Goal: Transaction & Acquisition: Book appointment/travel/reservation

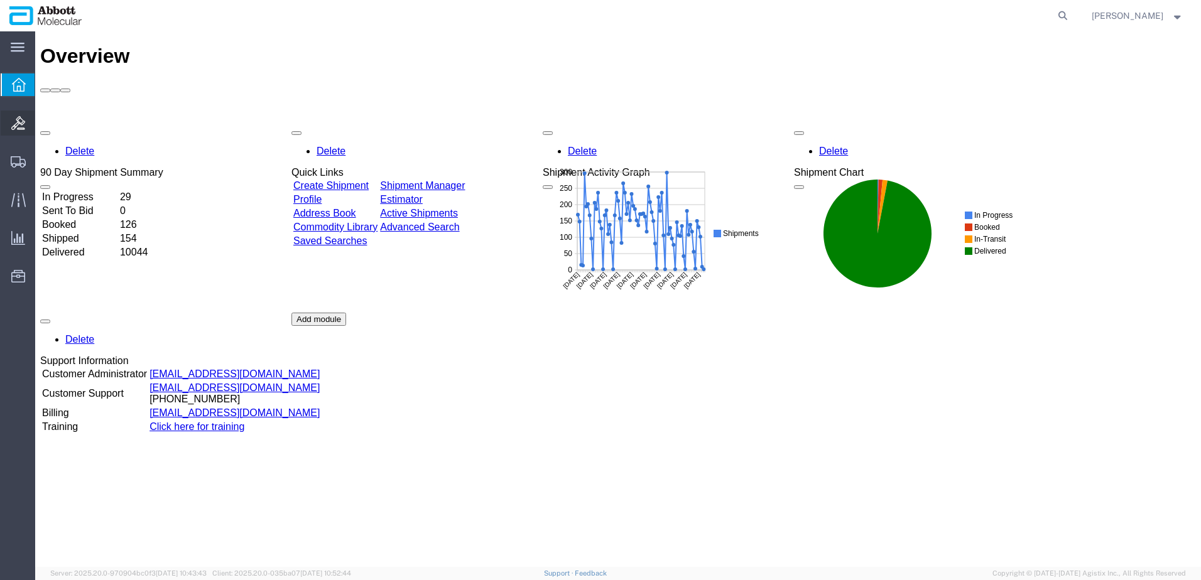
click at [43, 125] on span "Bids" at bounding box center [39, 123] width 9 height 25
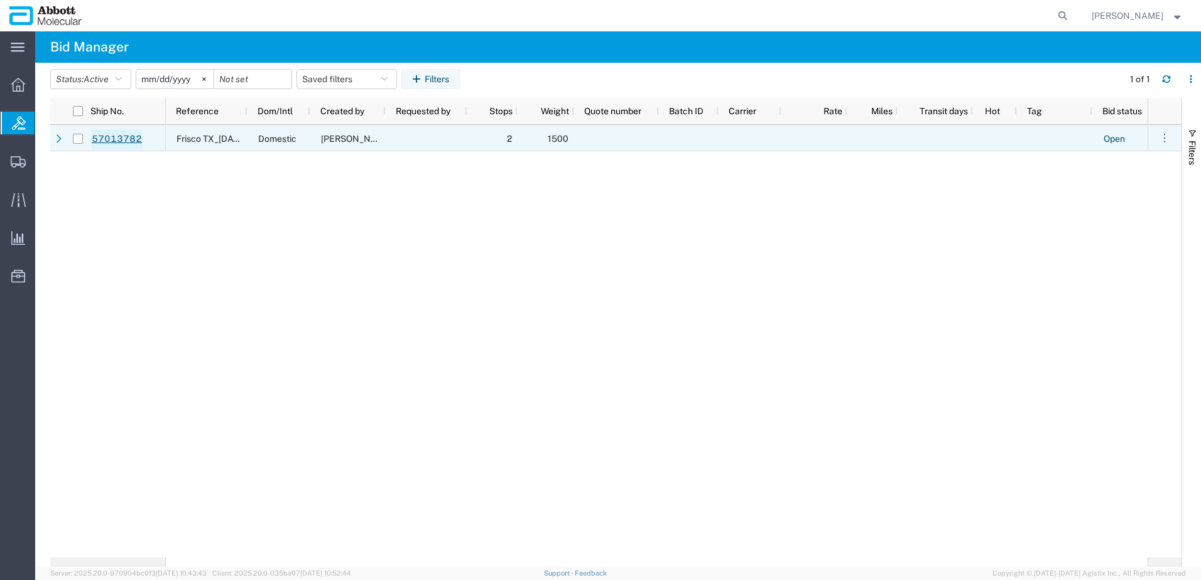
click at [119, 141] on link "57013782" at bounding box center [117, 139] width 52 height 20
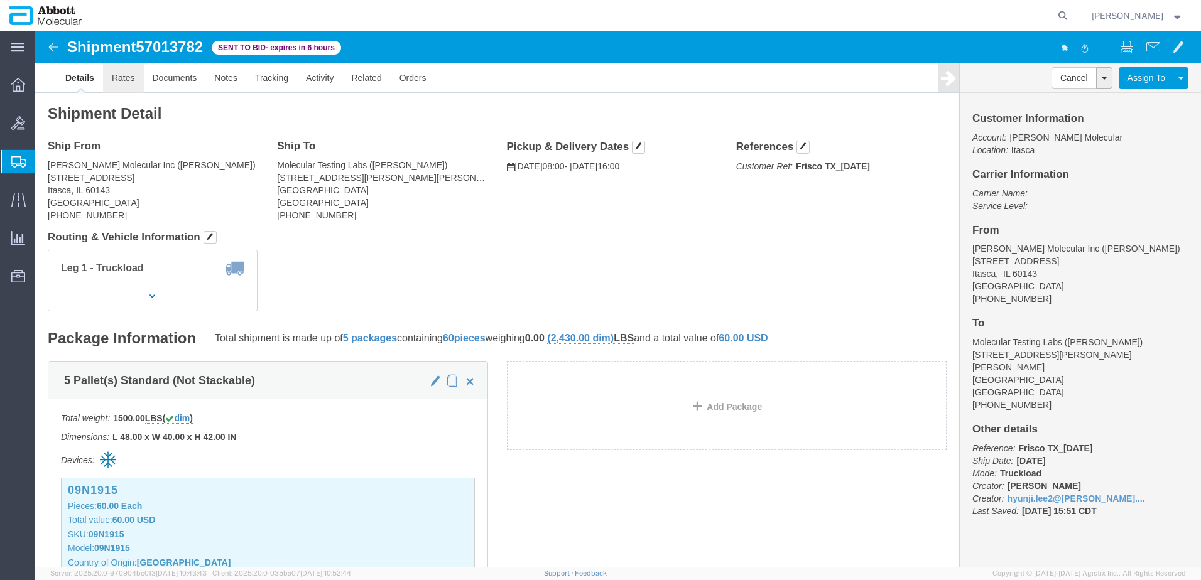
click link "Rates"
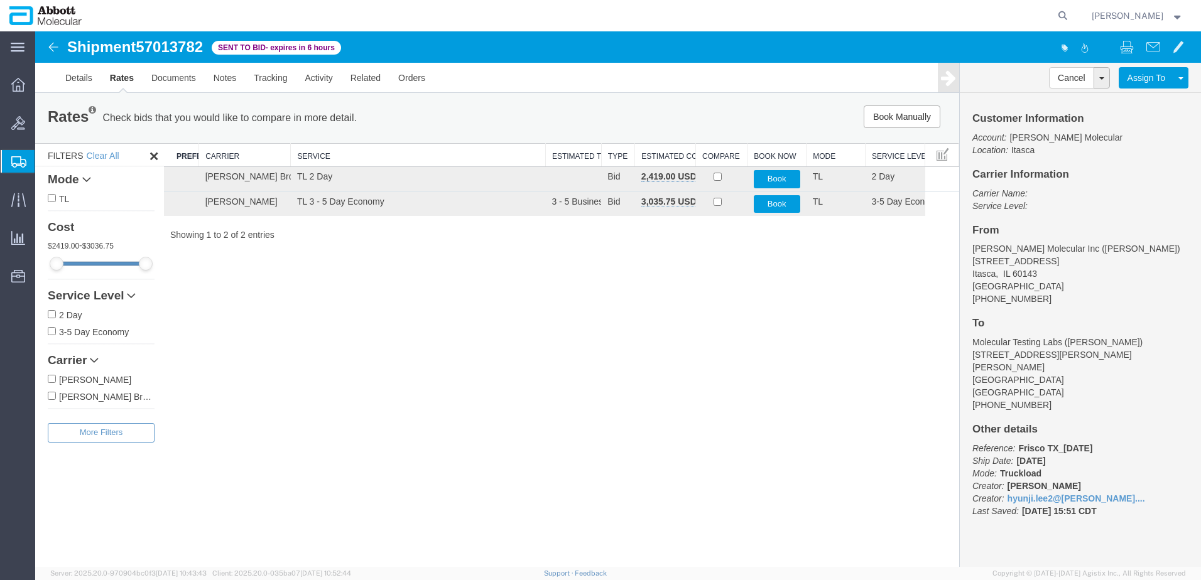
click at [516, 283] on div "Shipment 57013782 2 of 2 Sent to Bid - expires in 6 hours Details Rates Documen…" at bounding box center [618, 299] width 1166 height 536
click at [634, 293] on div "Shipment 57013782 2 of 2 Sent to Bid - expires in 6 hours Details Rates Documen…" at bounding box center [618, 299] width 1166 height 536
click at [676, 301] on div "Shipment 57013782 2 of 2 Sent to Bid - expires in 6 hours Details Rates Documen…" at bounding box center [618, 299] width 1166 height 536
drag, startPoint x: 479, startPoint y: 336, endPoint x: 343, endPoint y: 405, distance: 152.6
click at [469, 340] on div "Shipment 57013782 2 of 2 Sent to Bid - expires in 6 hours Details Rates Documen…" at bounding box center [618, 299] width 1166 height 536
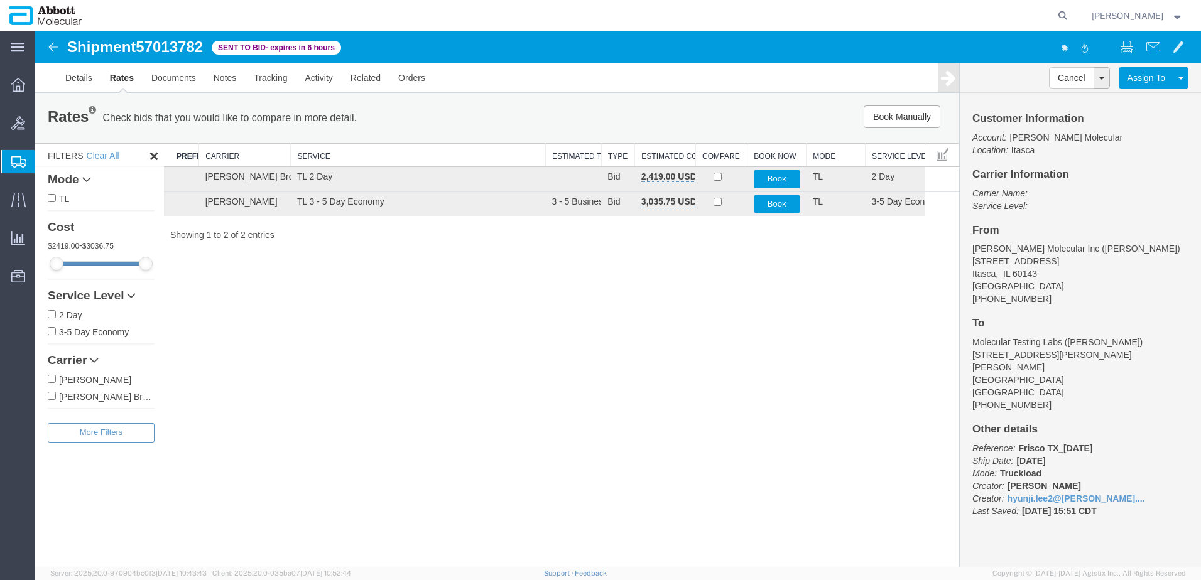
click at [342, 405] on div "Shipment 57013782 2 of 2 Sent to Bid - expires in 6 hours Details Rates Documen…" at bounding box center [618, 299] width 1166 height 536
click at [552, 280] on div "Shipment 57013782 2 of 2 Sent to Bid - expires in 6 hours Details Rates Documen…" at bounding box center [618, 299] width 1166 height 536
click at [468, 354] on div "Shipment 57013782 2 of 2 Sent to Bid - expires in 6 hours Details Rates Documen…" at bounding box center [618, 299] width 1166 height 536
click at [79, 72] on link "Details" at bounding box center [79, 78] width 45 height 30
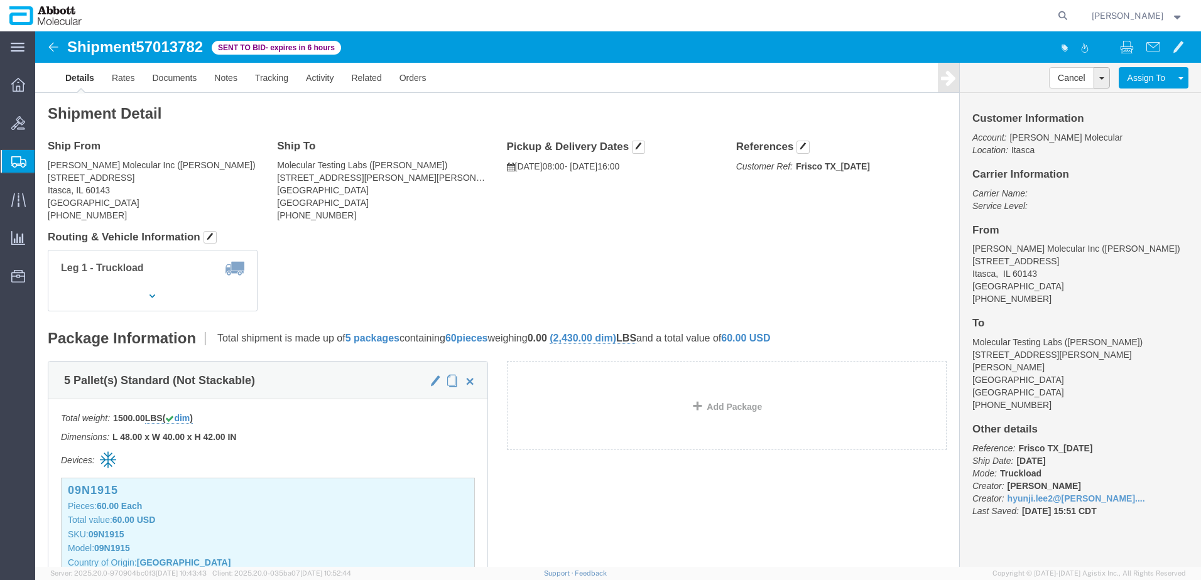
click address "Molecular Testing Labs ([PERSON_NAME]) [STREET_ADDRESS][PERSON_NAME][PERSON_NAM…"
drag, startPoint x: 349, startPoint y: 160, endPoint x: 302, endPoint y: 160, distance: 46.5
click address "Molecular Testing Labs ([PERSON_NAME]) [STREET_ADDRESS][PERSON_NAME][PERSON_NAM…"
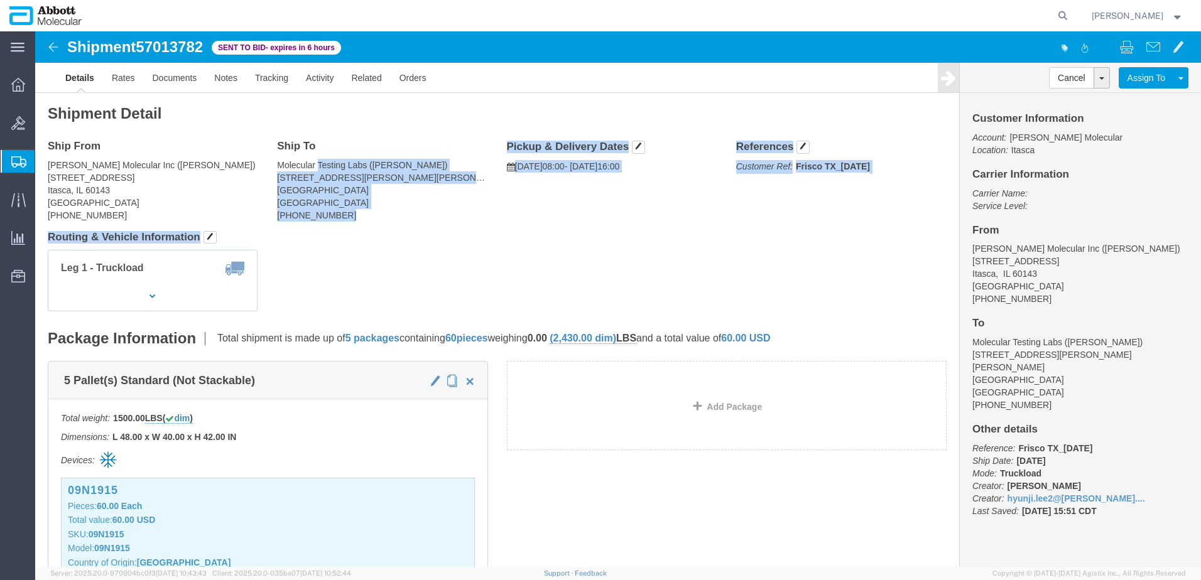
drag, startPoint x: 280, startPoint y: 131, endPoint x: 353, endPoint y: 195, distance: 97.1
click div "Shipment Detail Ship From [PERSON_NAME] Molecular Inc ([PERSON_NAME]) [STREET_A…"
drag, startPoint x: 353, startPoint y: 195, endPoint x: 271, endPoint y: 158, distance: 90.0
click address "Molecular Testing Labs ([PERSON_NAME]) [STREET_ADDRESS][PERSON_NAME][PERSON_NAM…"
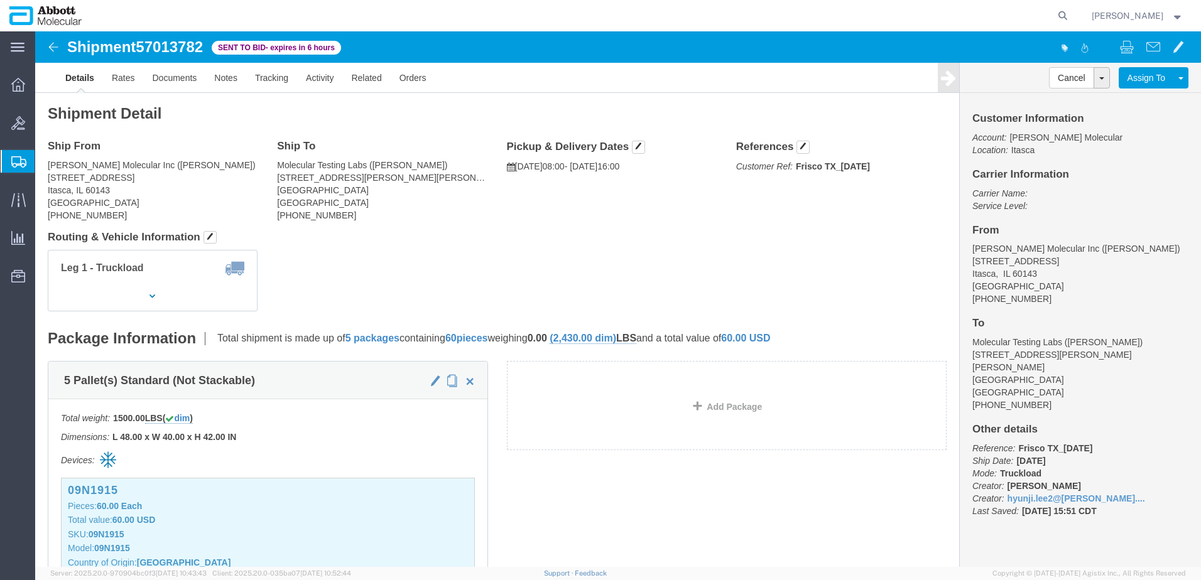
drag, startPoint x: 290, startPoint y: 140, endPoint x: 262, endPoint y: 133, distance: 28.5
click address "Molecular Testing Labs ([PERSON_NAME]) [STREET_ADDRESS][PERSON_NAME][PERSON_NAM…"
drag, startPoint x: 261, startPoint y: 133, endPoint x: 314, endPoint y: 168, distance: 63.8
click address "Molecular Testing Labs ([PERSON_NAME]) [STREET_ADDRESS][PERSON_NAME][PERSON_NAM…"
drag, startPoint x: 313, startPoint y: 169, endPoint x: 266, endPoint y: 161, distance: 47.8
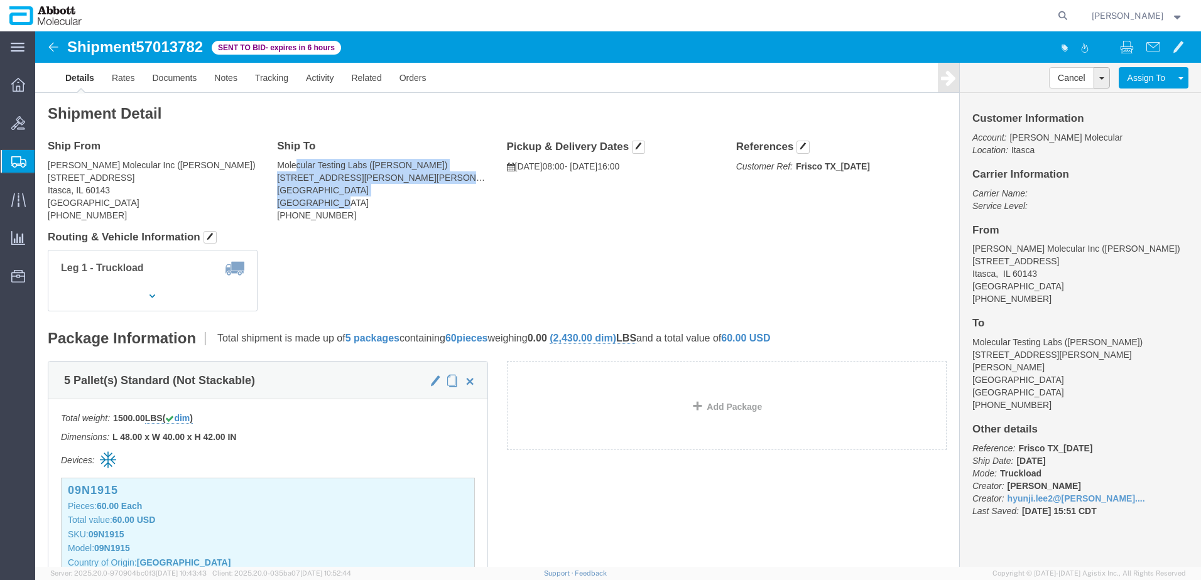
click address "Molecular Testing Labs ([PERSON_NAME]) [STREET_ADDRESS][PERSON_NAME][PERSON_NAM…"
click div "Ship To Molecular Testing Labs ([PERSON_NAME]) [STREET_ADDRESS][PERSON_NAME][PE…"
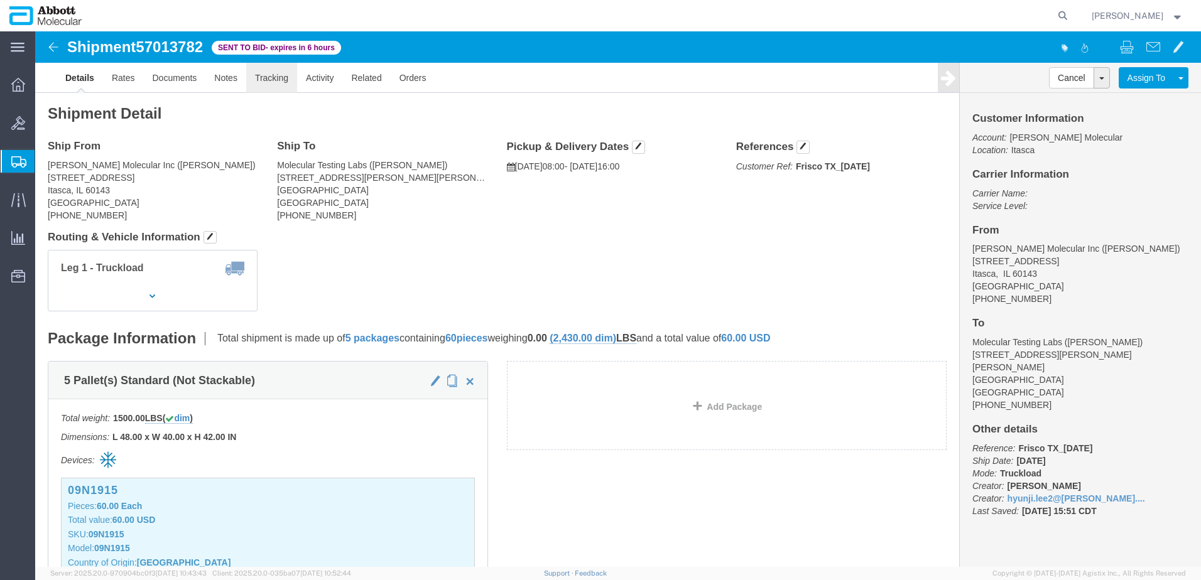
click link "Tracking"
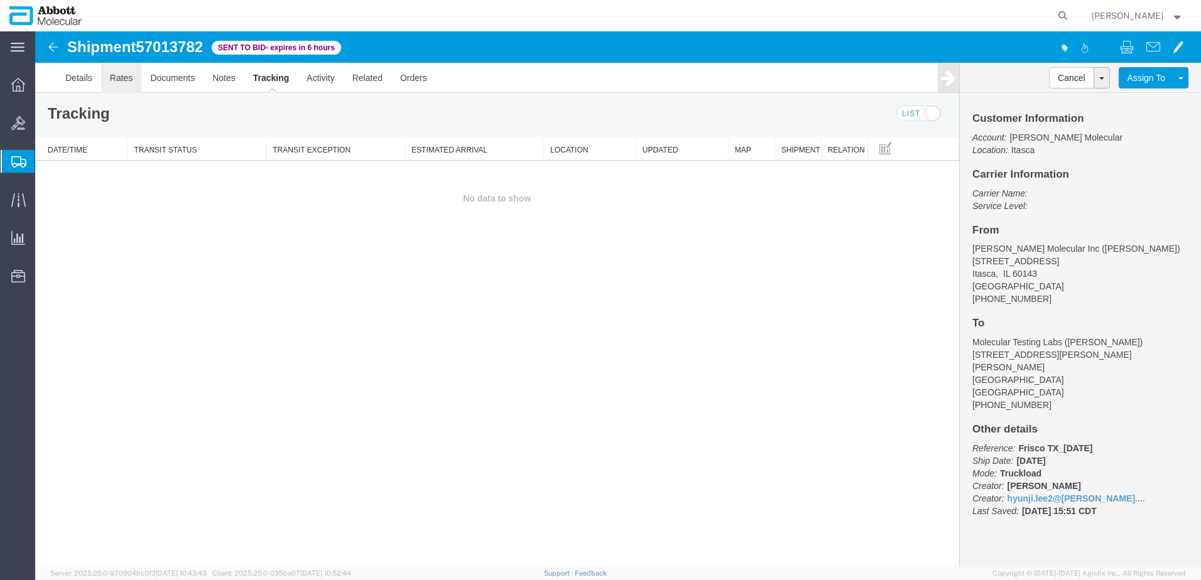
click at [121, 74] on link "Rates" at bounding box center [121, 78] width 41 height 30
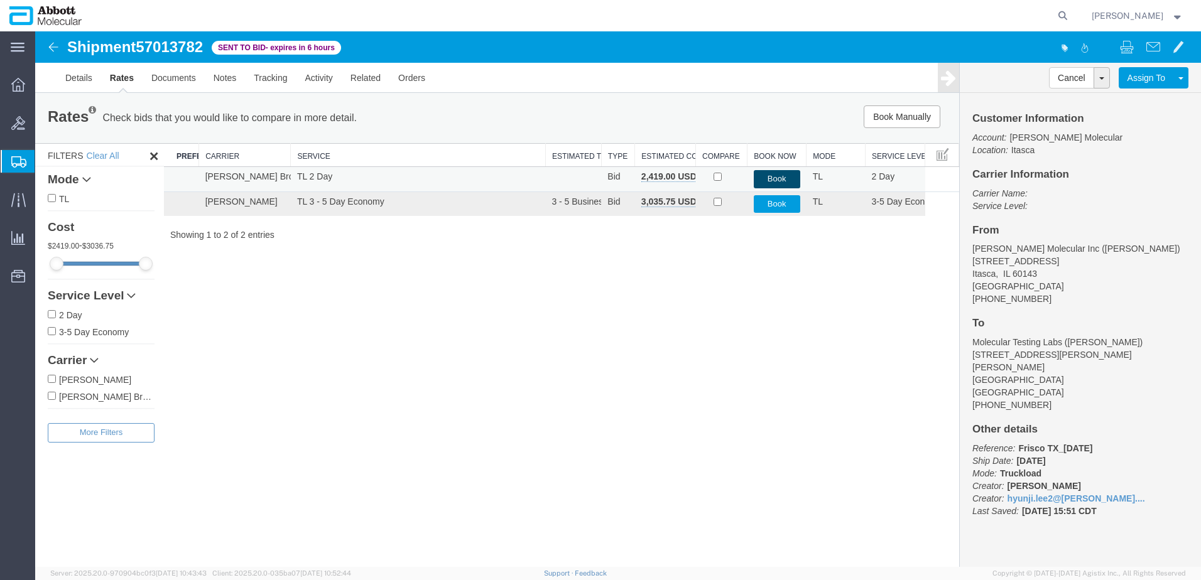
click at [773, 177] on button "Book" at bounding box center [777, 179] width 46 height 18
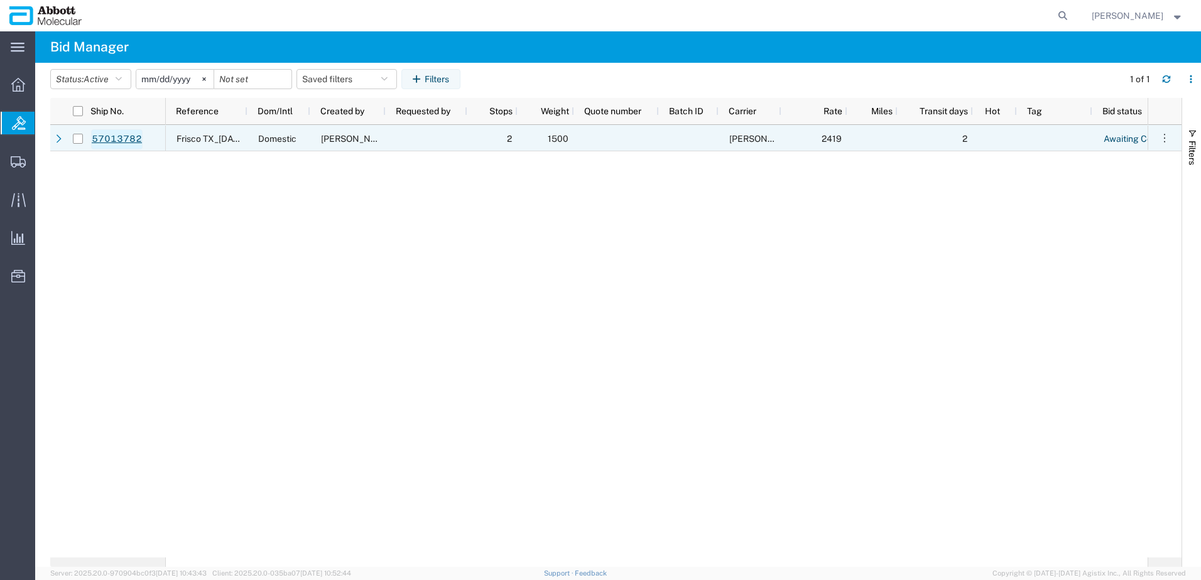
click at [113, 138] on link "57013782" at bounding box center [117, 139] width 52 height 20
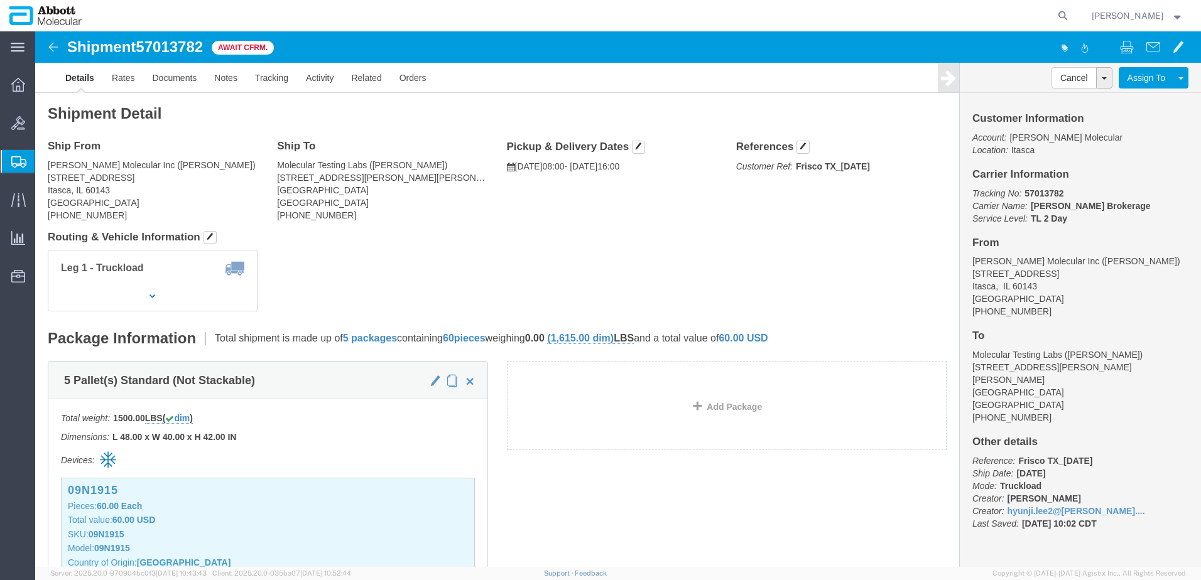
click div "Shipment 57013782 Await Cfrm. Details Rates Documents Notes Tracking Activity R…"
drag, startPoint x: 153, startPoint y: 5, endPoint x: 144, endPoint y: 19, distance: 16.7
click span "57013782"
drag, startPoint x: 144, startPoint y: 19, endPoint x: 6, endPoint y: 110, distance: 165.0
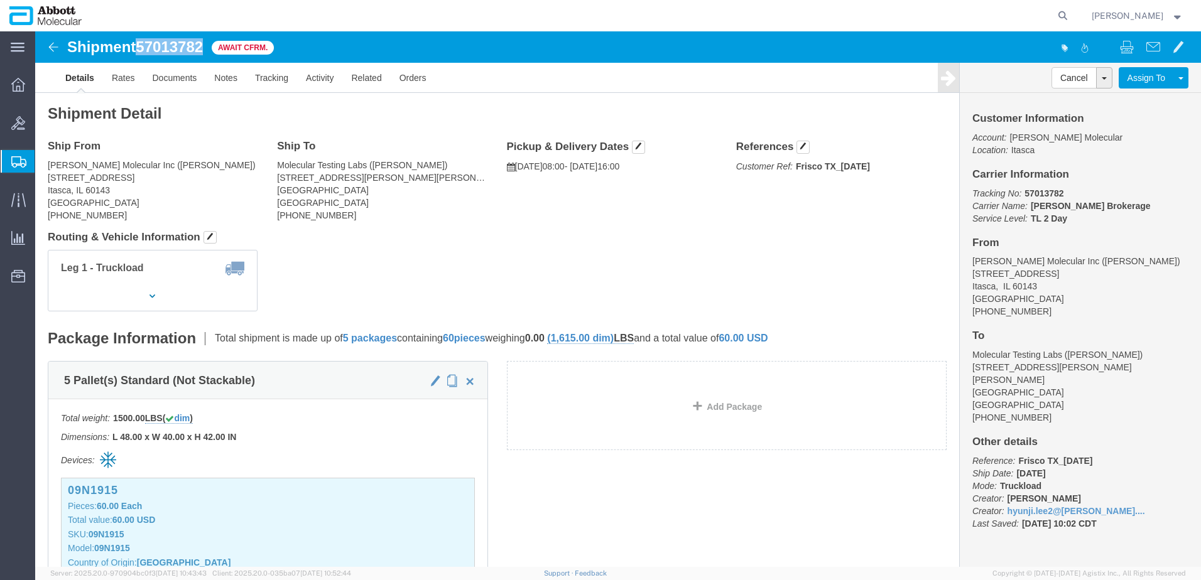
click span "57013782"
copy span "57013782"
click span "57013782"
copy span "57013782"
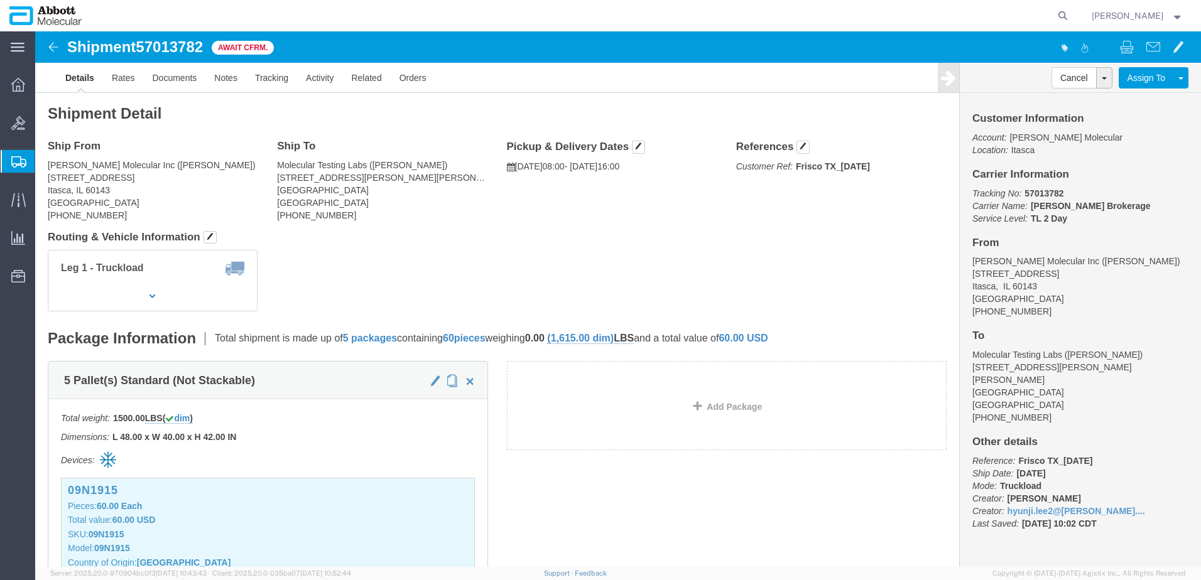
drag, startPoint x: 758, startPoint y: 196, endPoint x: 719, endPoint y: 308, distance: 119.0
click div "Shipment Detail Ship From [PERSON_NAME] Molecular Inc ([PERSON_NAME]) [STREET_A…"
drag, startPoint x: 357, startPoint y: 133, endPoint x: 303, endPoint y: 143, distance: 54.3
click address "Molecular Testing Labs ([PERSON_NAME]) [STREET_ADDRESS][PERSON_NAME][PERSON_NAM…"
click span "57013782"
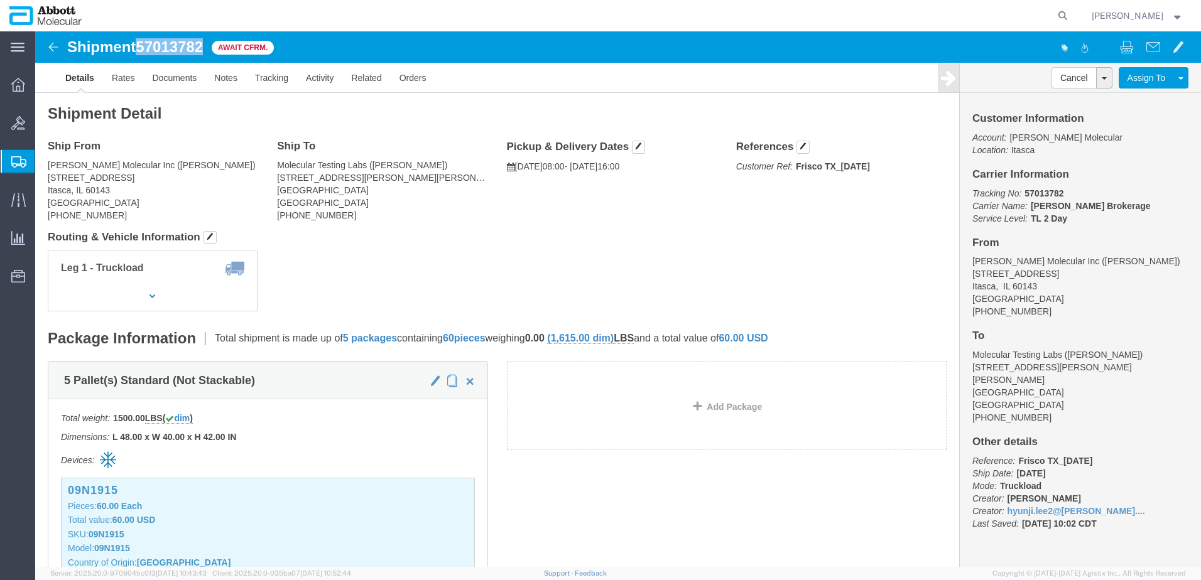
click span "57013782"
copy span "57013782"
click address "Molecular Testing Labs ([PERSON_NAME]) [STREET_ADDRESS][PERSON_NAME][PERSON_NAM…"
click div "Ship To Molecular Testing Labs ([PERSON_NAME]) [STREET_ADDRESS][PERSON_NAME][PE…"
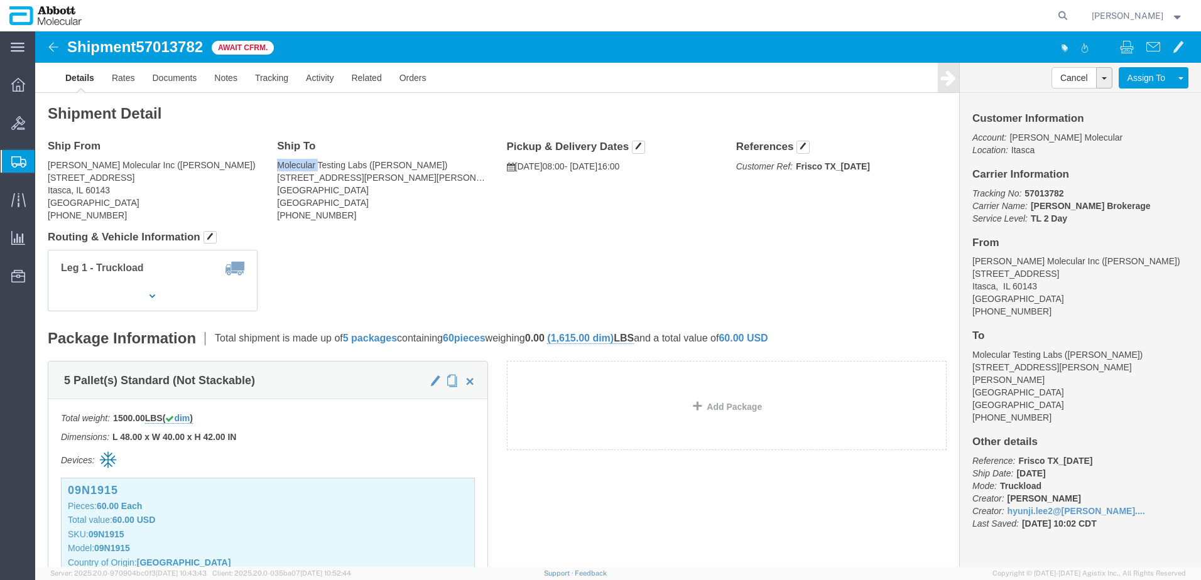
click div "Ship To Molecular Testing Labs ([PERSON_NAME]) [STREET_ADDRESS][PERSON_NAME][PE…"
copy address "Molecular Testing Labs ([PERSON_NAME])"
click address "Molecular Testing Labs ([PERSON_NAME]) [STREET_ADDRESS][PERSON_NAME][PERSON_NAM…"
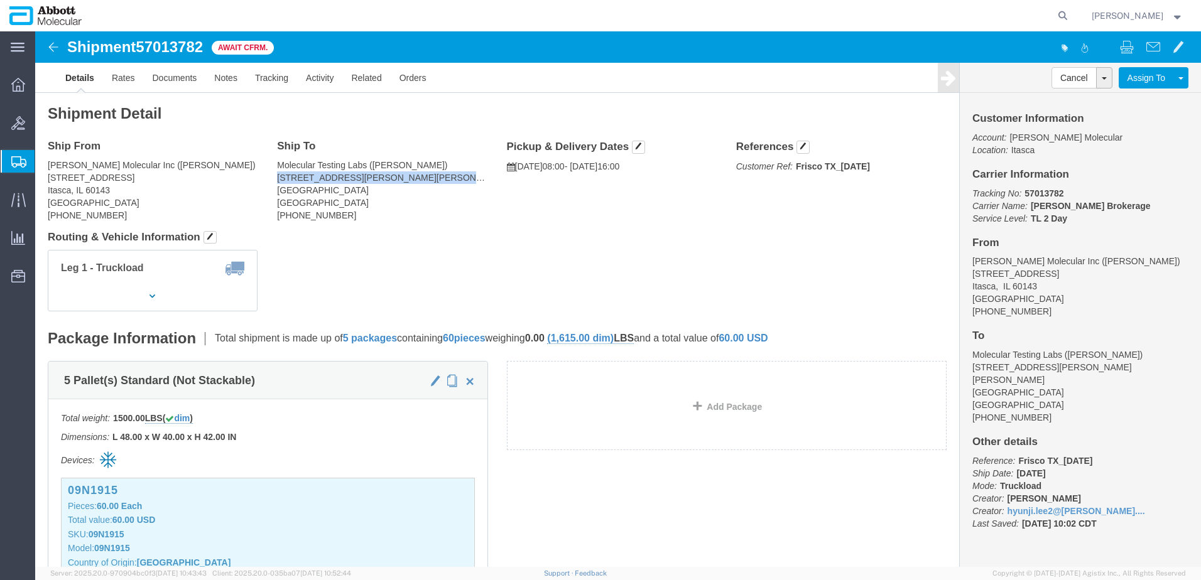
copy address "[STREET_ADDRESS][PERSON_NAME][PERSON_NAME]"
click address "Molecular Testing Labs ([PERSON_NAME]) [STREET_ADDRESS][PERSON_NAME][PERSON_NAM…"
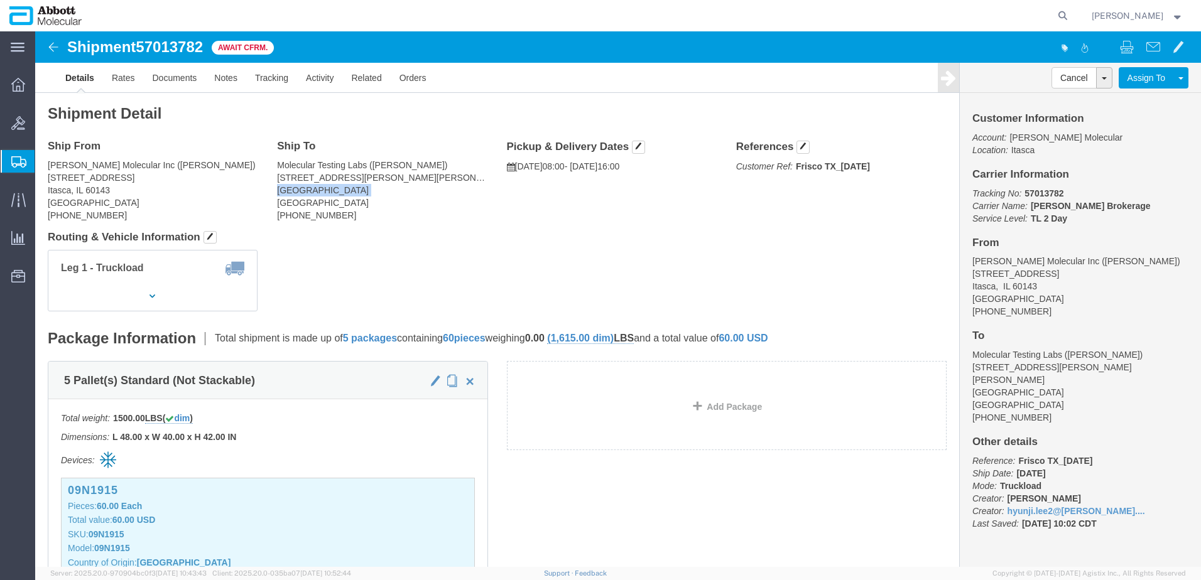
copy address "[GEOGRAPHIC_DATA]"
drag, startPoint x: 603, startPoint y: 116, endPoint x: 602, endPoint y: 132, distance: 15.8
click span "button"
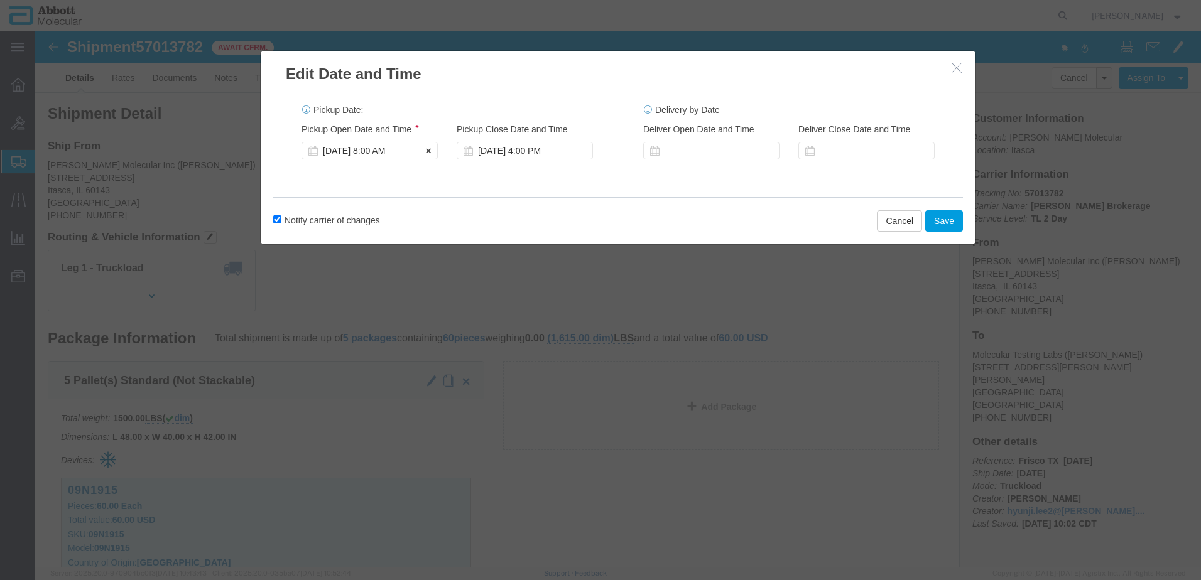
click div "[DATE] 8:00 AM"
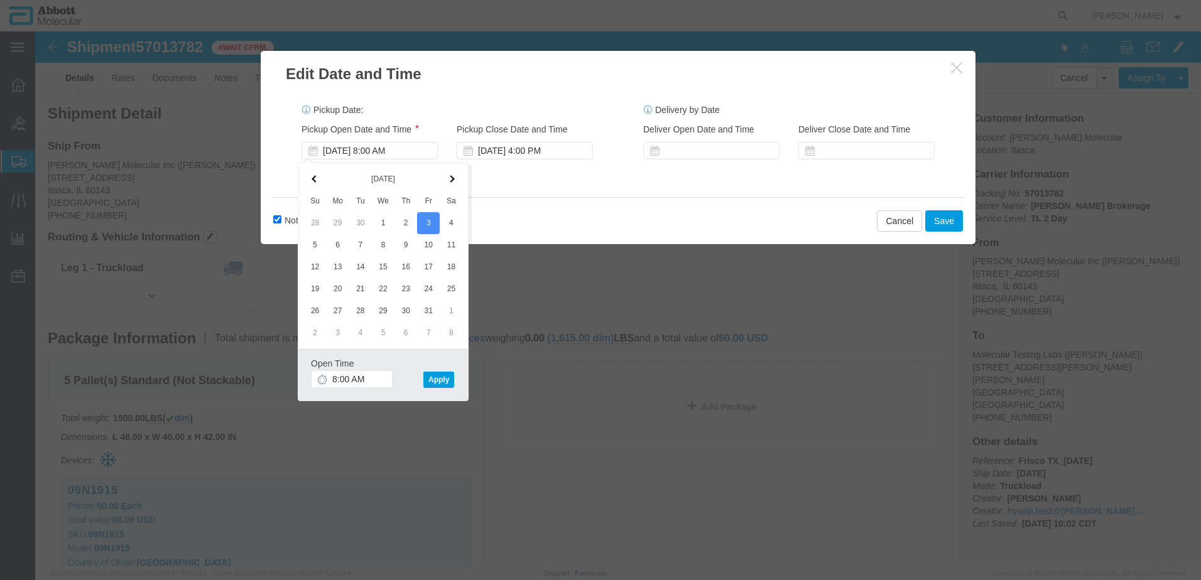
click div "Pickup Date: Pickup Start Date Pickup Start Time Pickup Open Date and Time [DAT…"
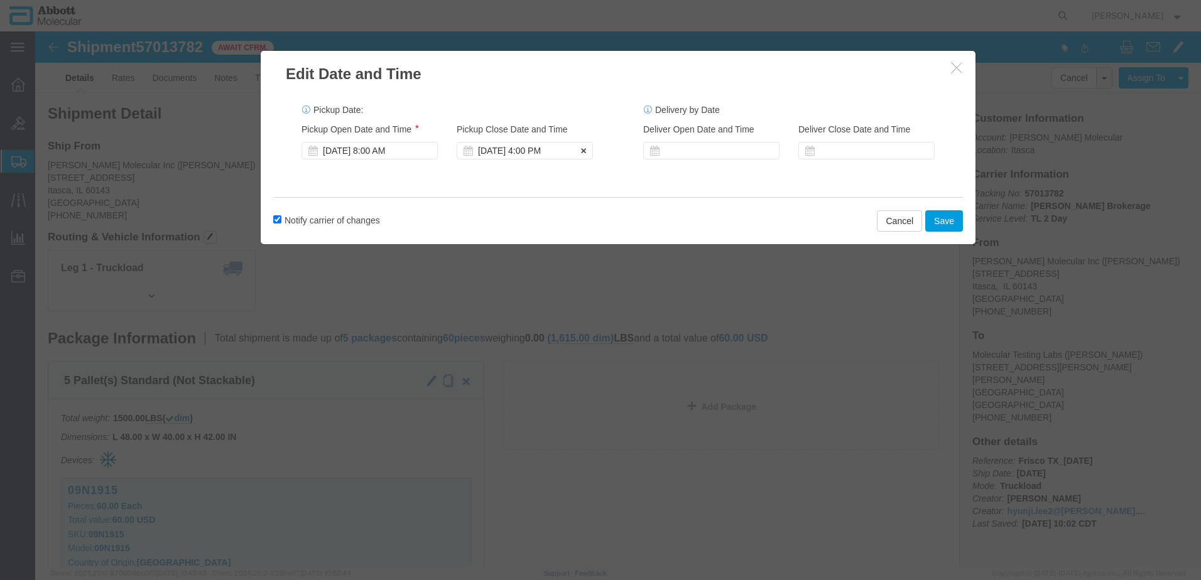
click div "[DATE] 4:00 PM"
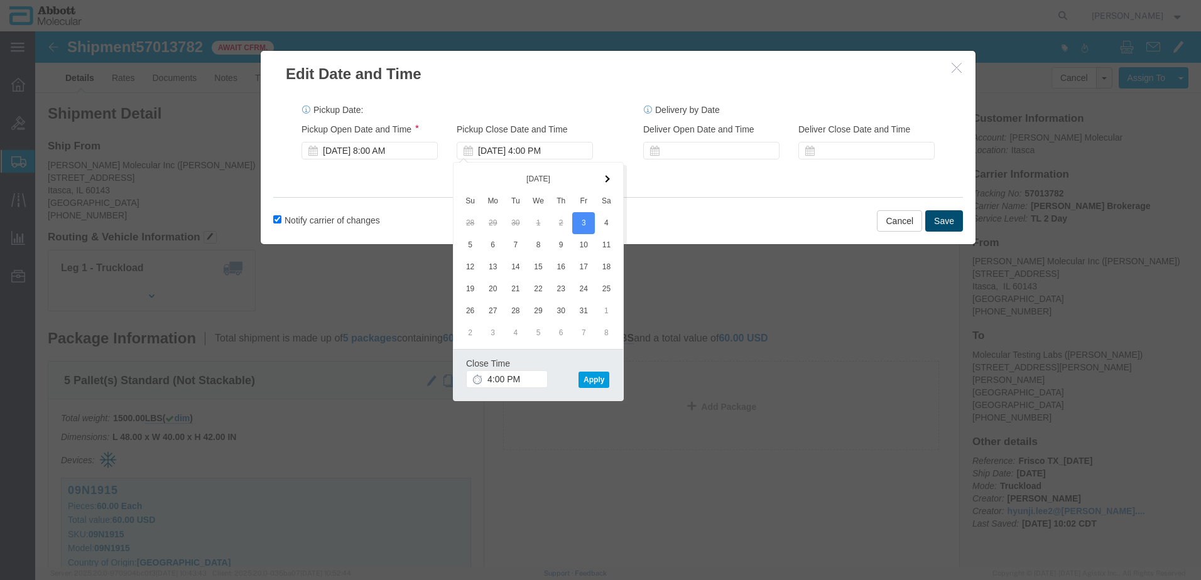
click button "Save"
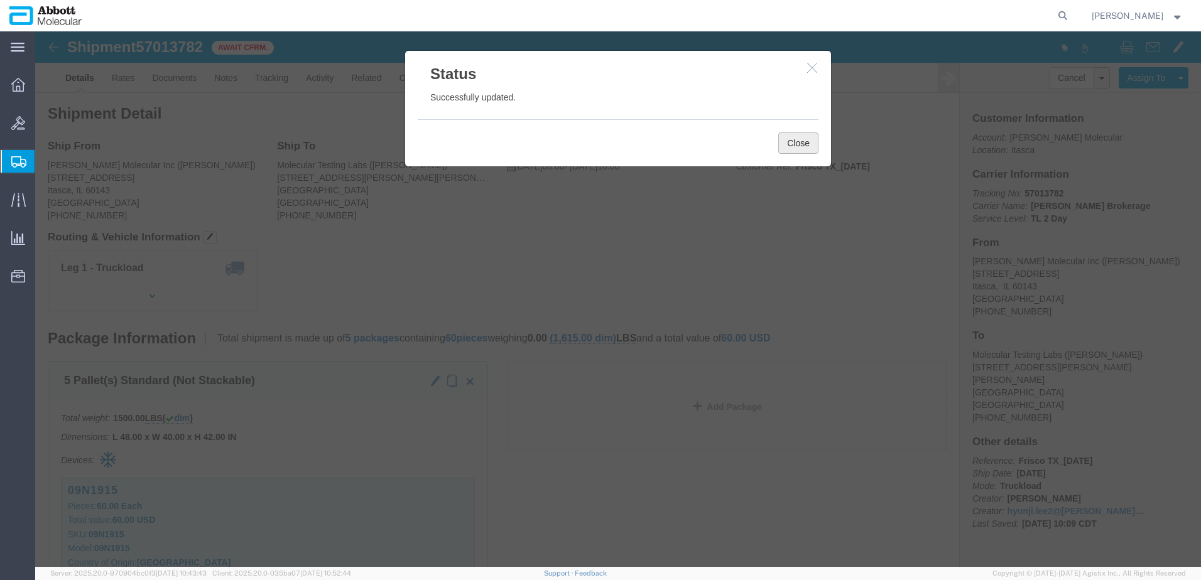
click button "Close"
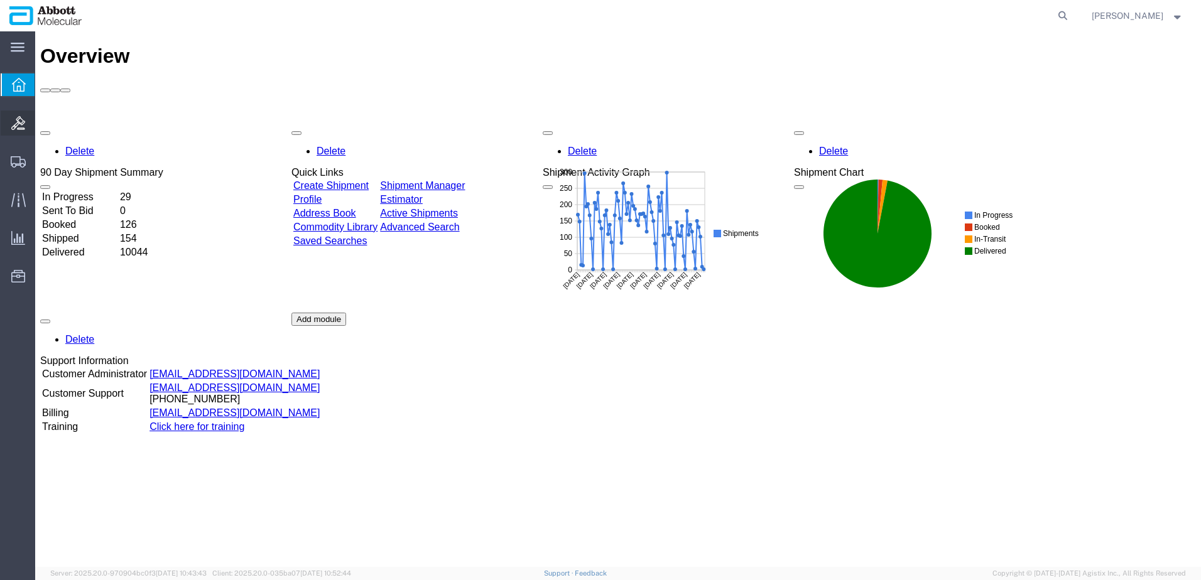
drag, startPoint x: 58, startPoint y: 121, endPoint x: 68, endPoint y: 122, distance: 10.1
click at [43, 121] on span "Bids" at bounding box center [39, 123] width 9 height 25
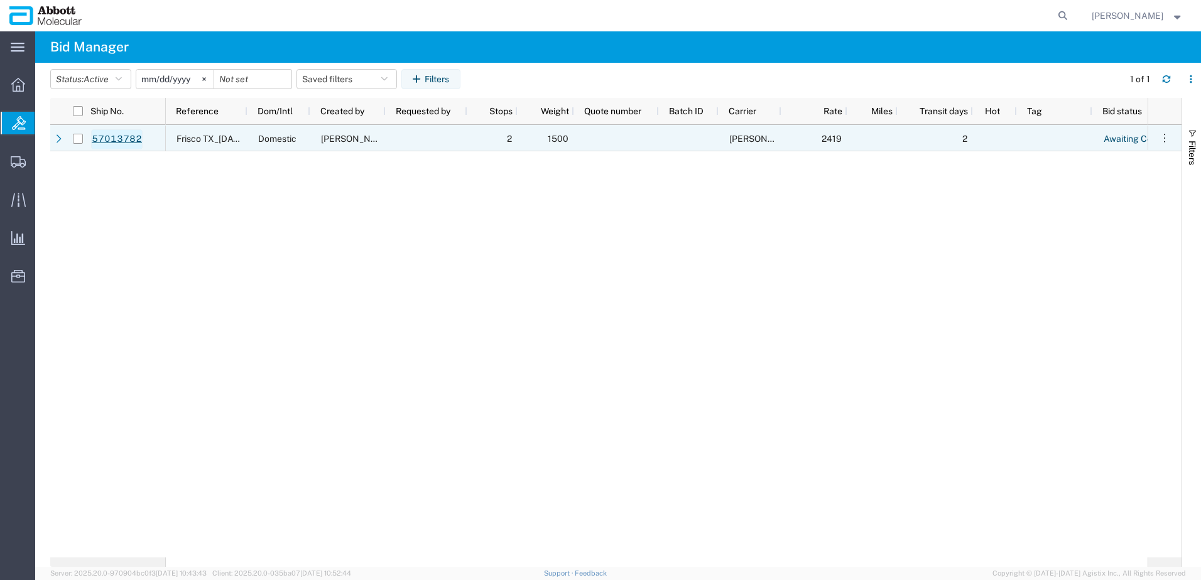
click at [114, 136] on link "57013782" at bounding box center [117, 139] width 52 height 20
